Goal: Task Accomplishment & Management: Complete application form

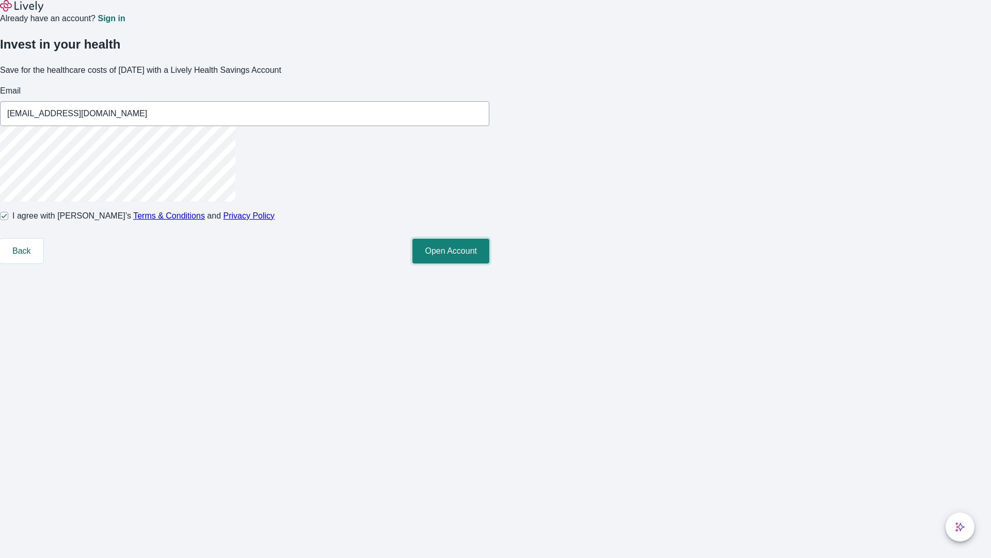
click at [490, 263] on button "Open Account" at bounding box center [451, 251] width 77 height 25
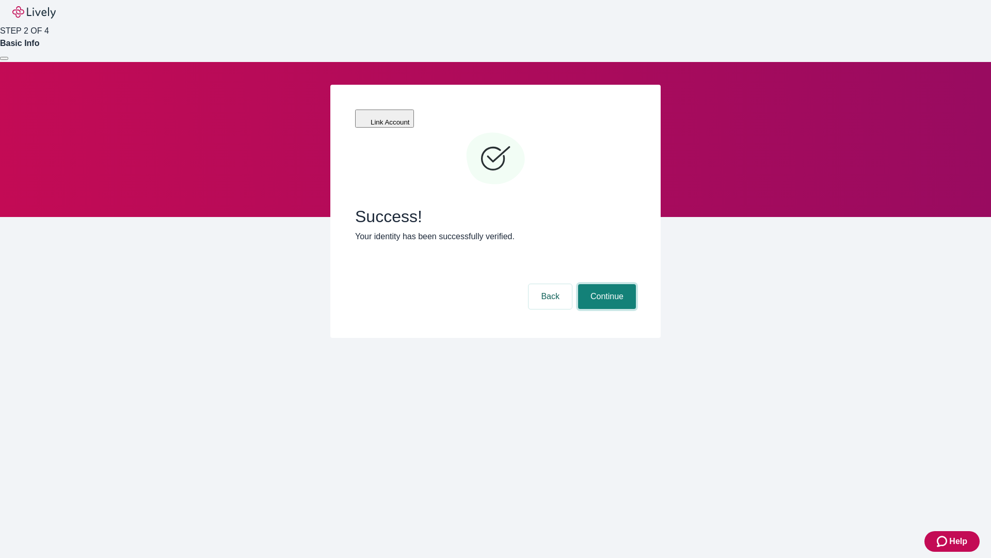
click at [606, 284] on button "Continue" at bounding box center [607, 296] width 58 height 25
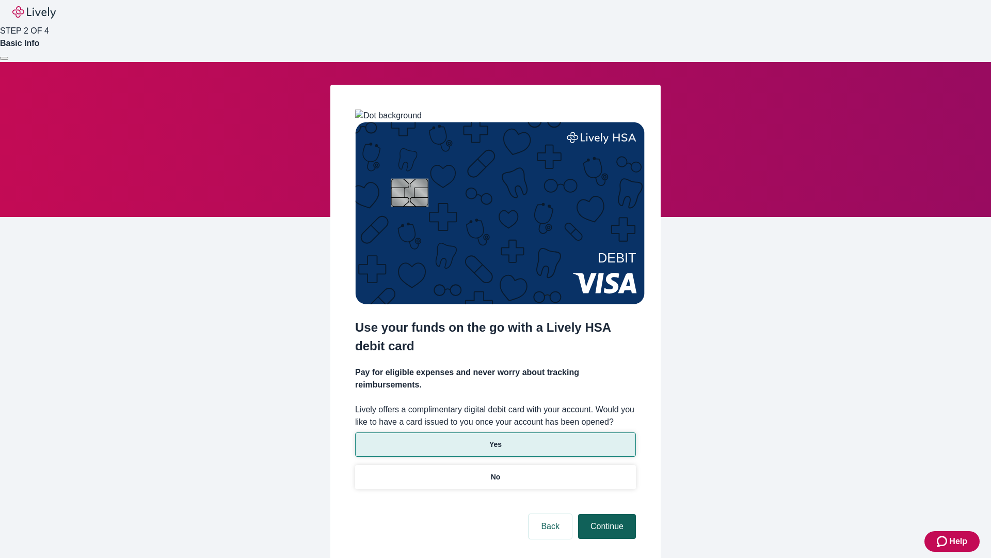
click at [495, 471] on p "No" at bounding box center [496, 476] width 10 height 11
click at [606, 514] on button "Continue" at bounding box center [607, 526] width 58 height 25
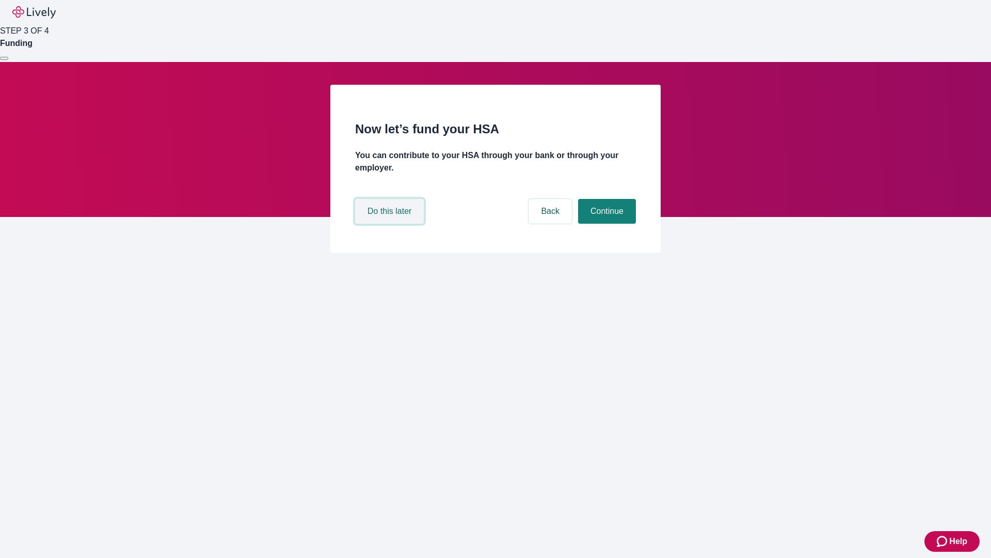
click at [391, 224] on button "Do this later" at bounding box center [389, 211] width 69 height 25
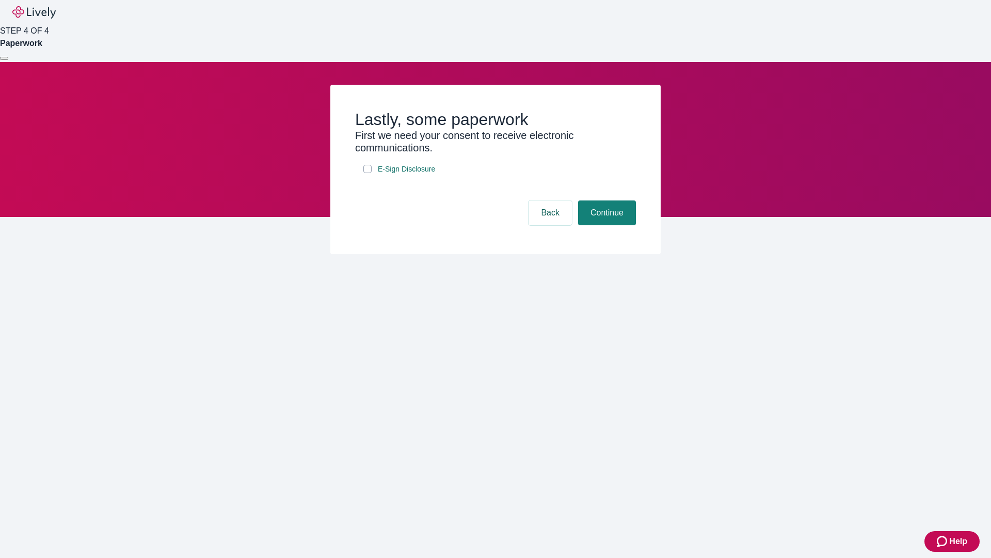
click at [368, 173] on input "E-Sign Disclosure" at bounding box center [368, 169] width 8 height 8
checkbox input "true"
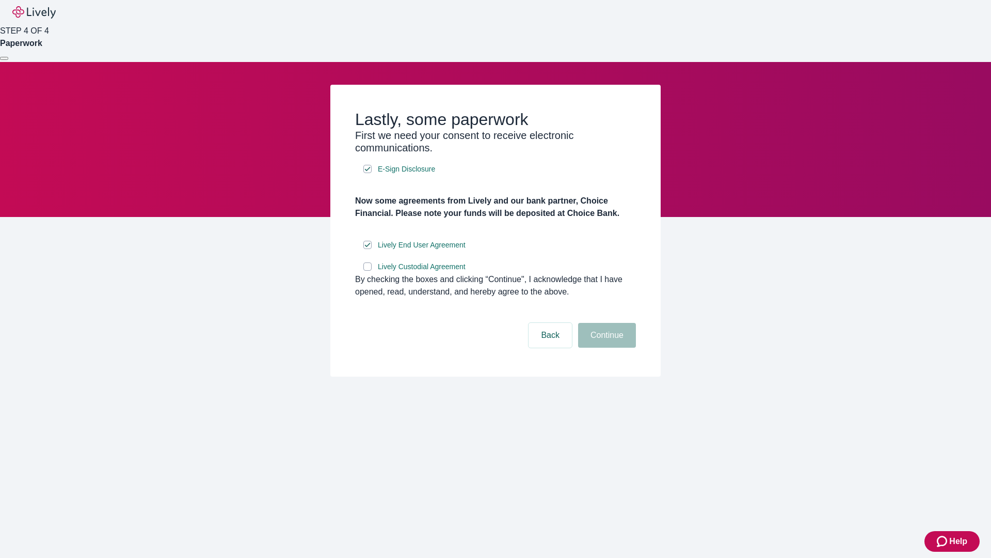
click at [368, 271] on input "Lively Custodial Agreement" at bounding box center [368, 266] width 8 height 8
checkbox input "true"
click at [606, 348] on button "Continue" at bounding box center [607, 335] width 58 height 25
